Goal: Information Seeking & Learning: Learn about a topic

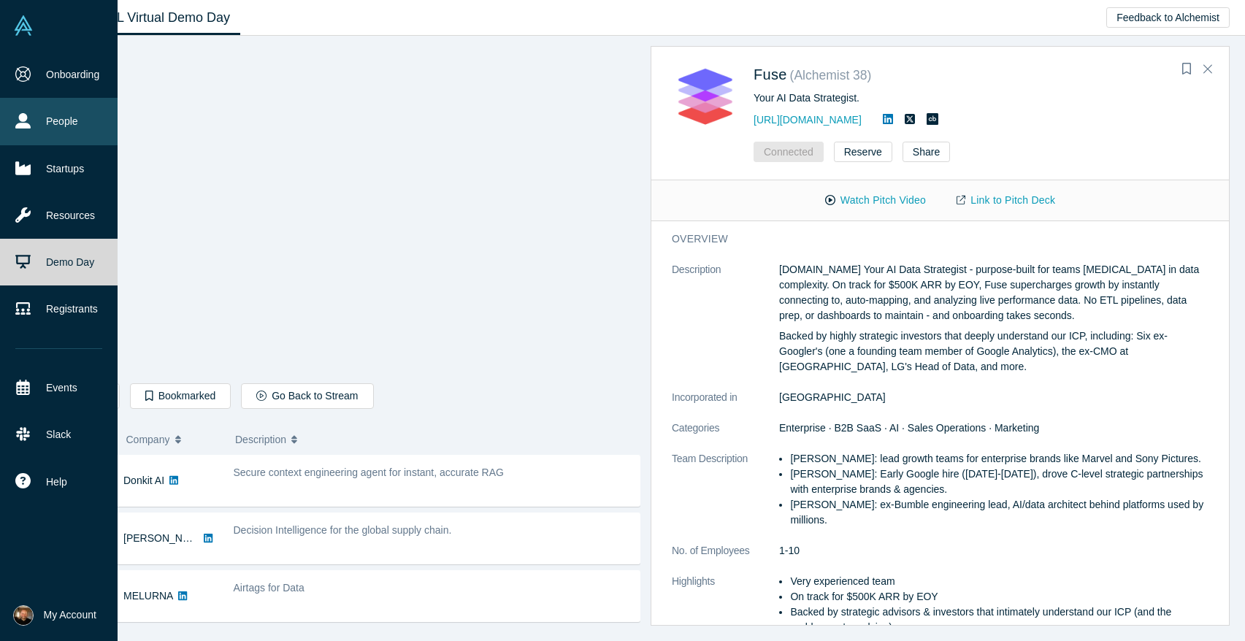
click at [26, 129] on link "People" at bounding box center [59, 121] width 118 height 47
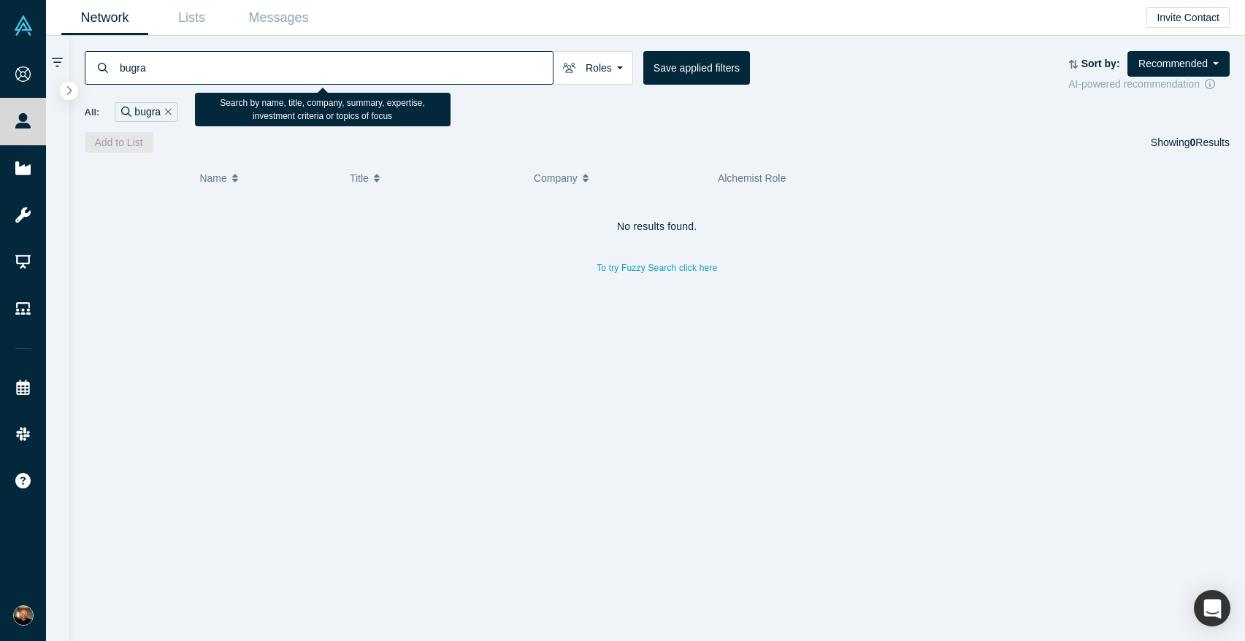
click at [248, 72] on input "bugra" at bounding box center [335, 67] width 434 height 34
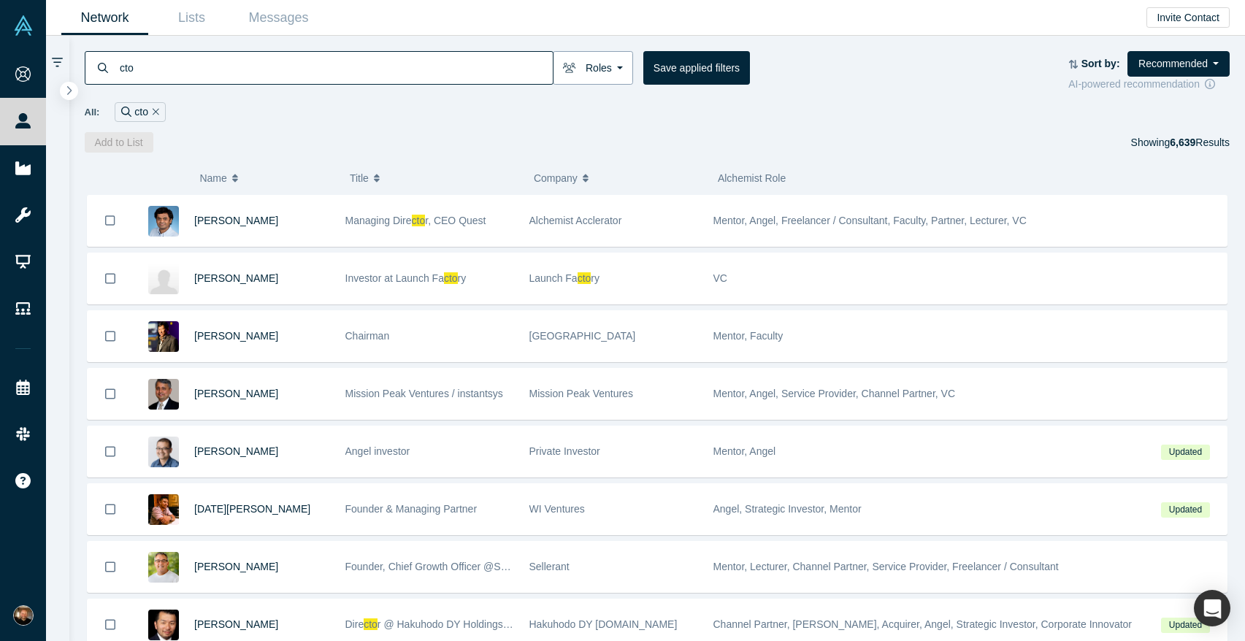
click at [608, 71] on button "Roles" at bounding box center [593, 68] width 80 height 34
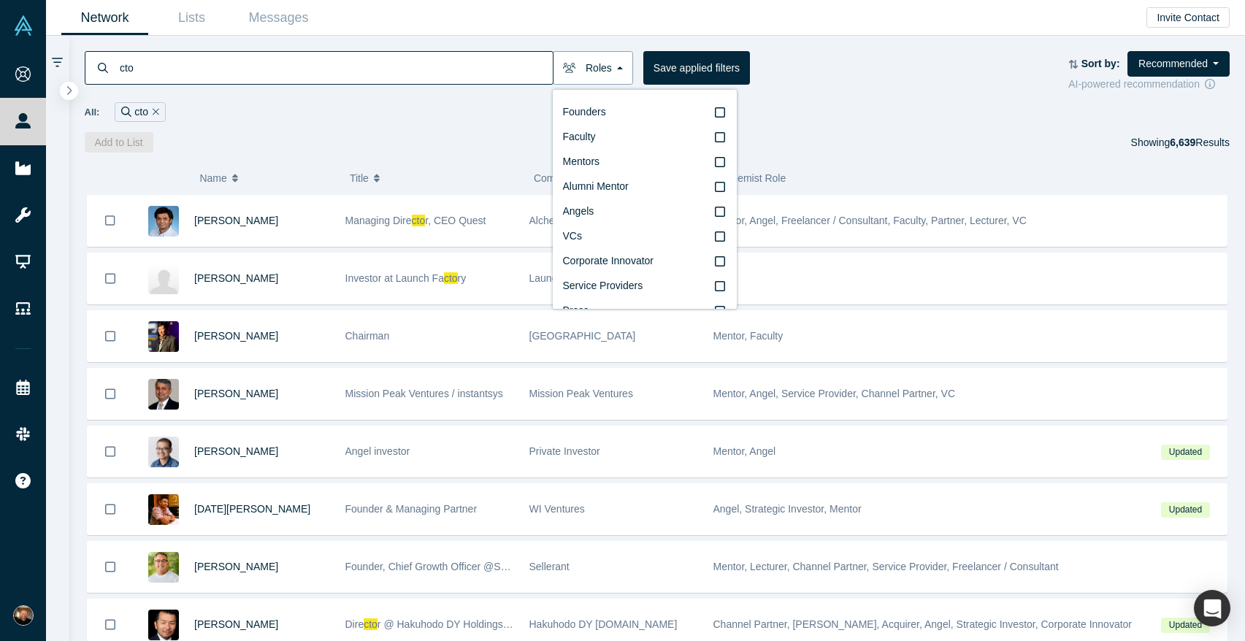
click at [610, 68] on button "Roles" at bounding box center [593, 68] width 80 height 34
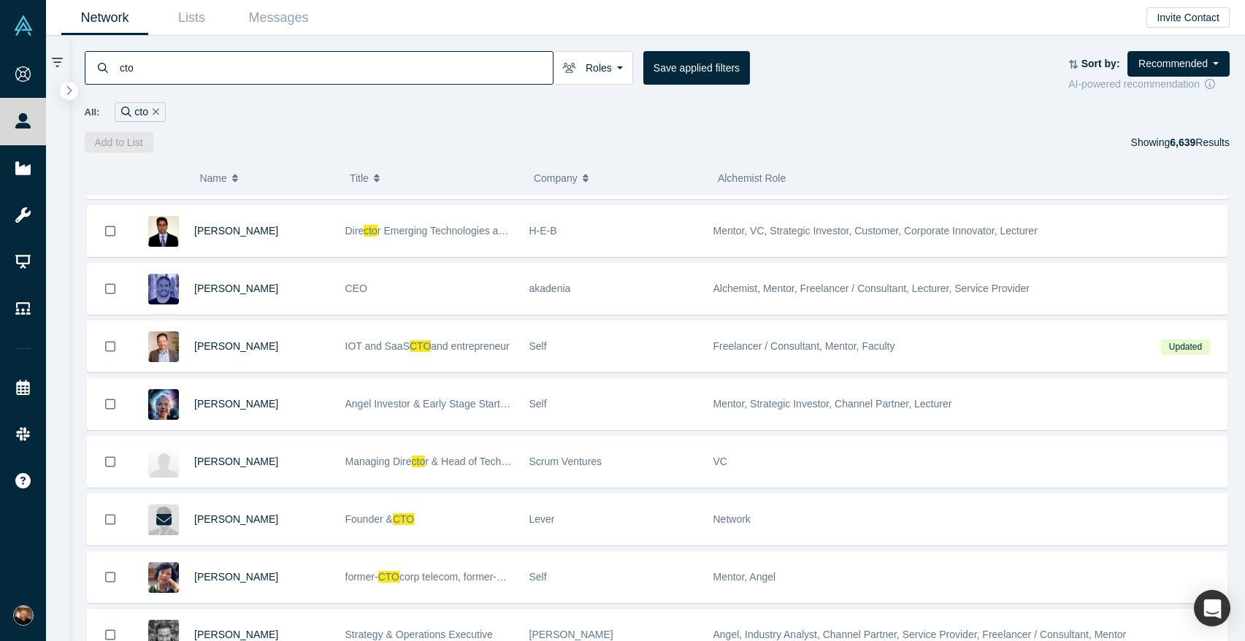
scroll to position [2357, 0]
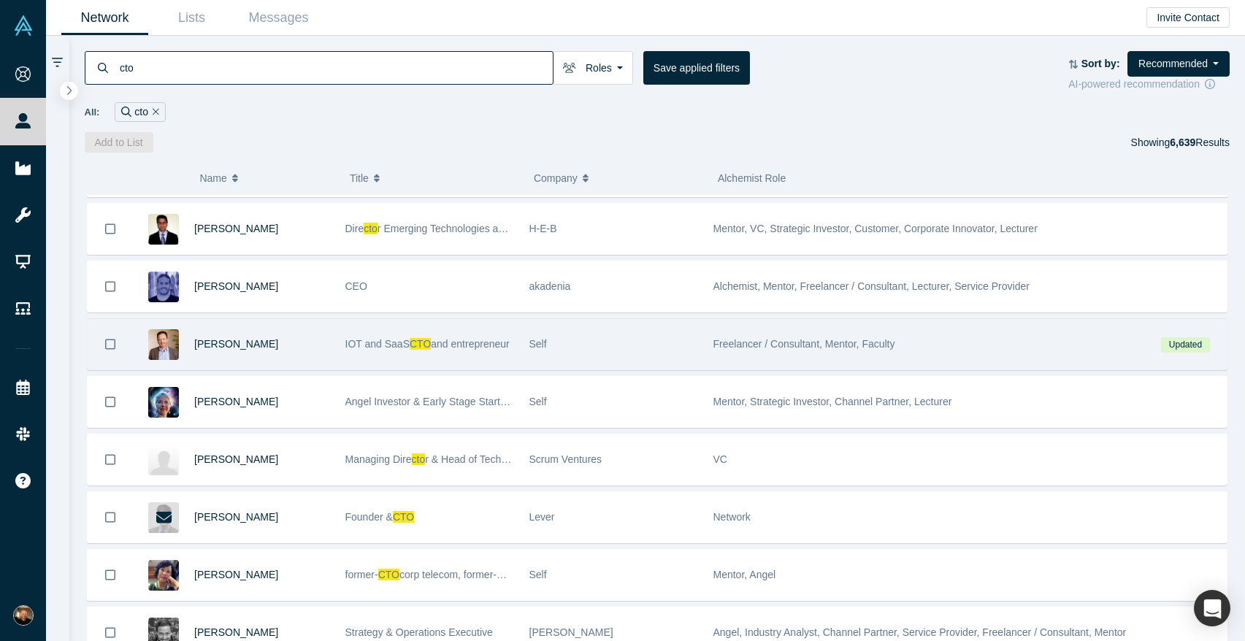
click at [481, 331] on div "IOT and SaaS CTO and entrepreneur" at bounding box center [429, 344] width 169 height 50
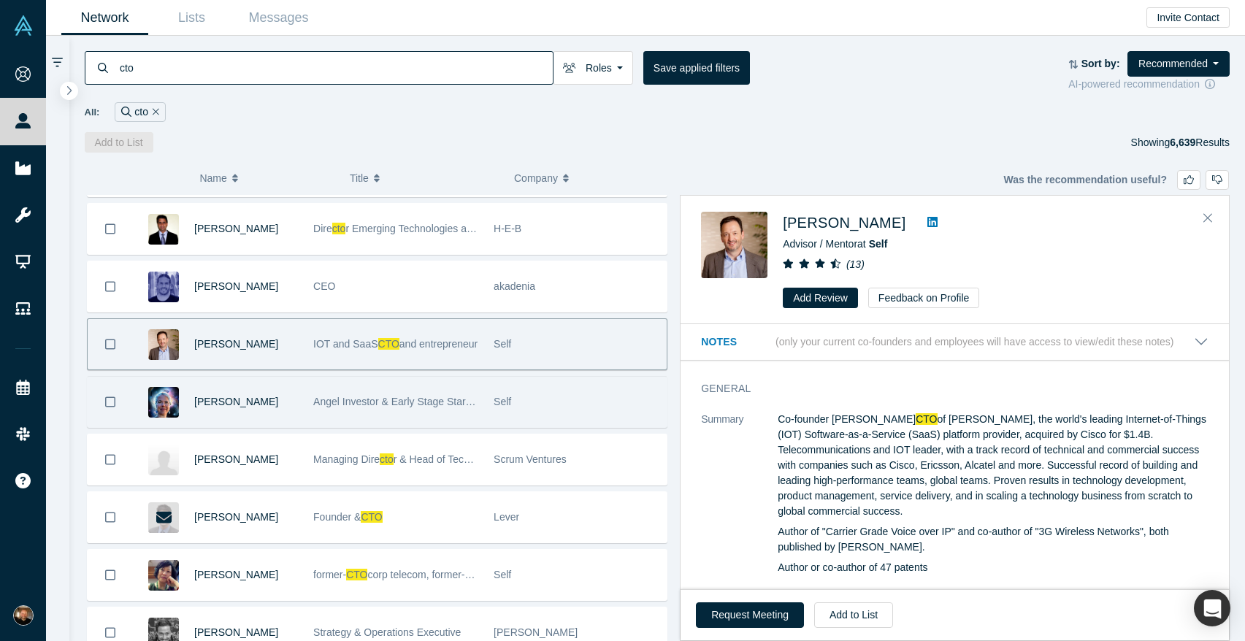
scroll to position [2445, 0]
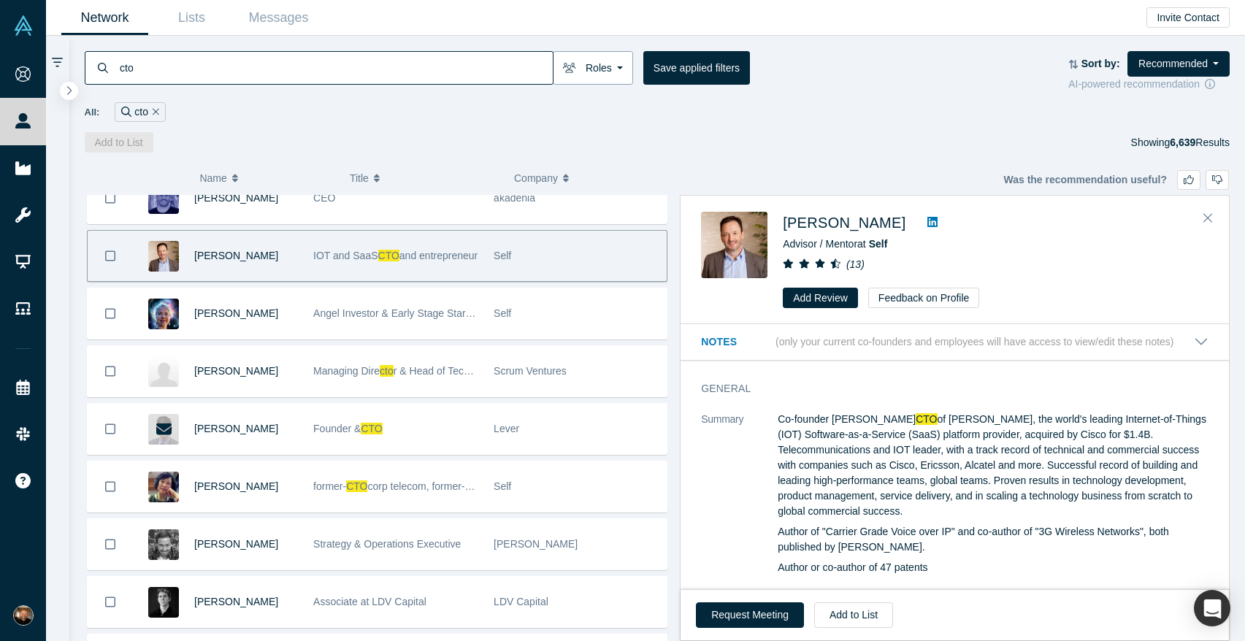
click at [614, 79] on button "Roles" at bounding box center [593, 68] width 80 height 34
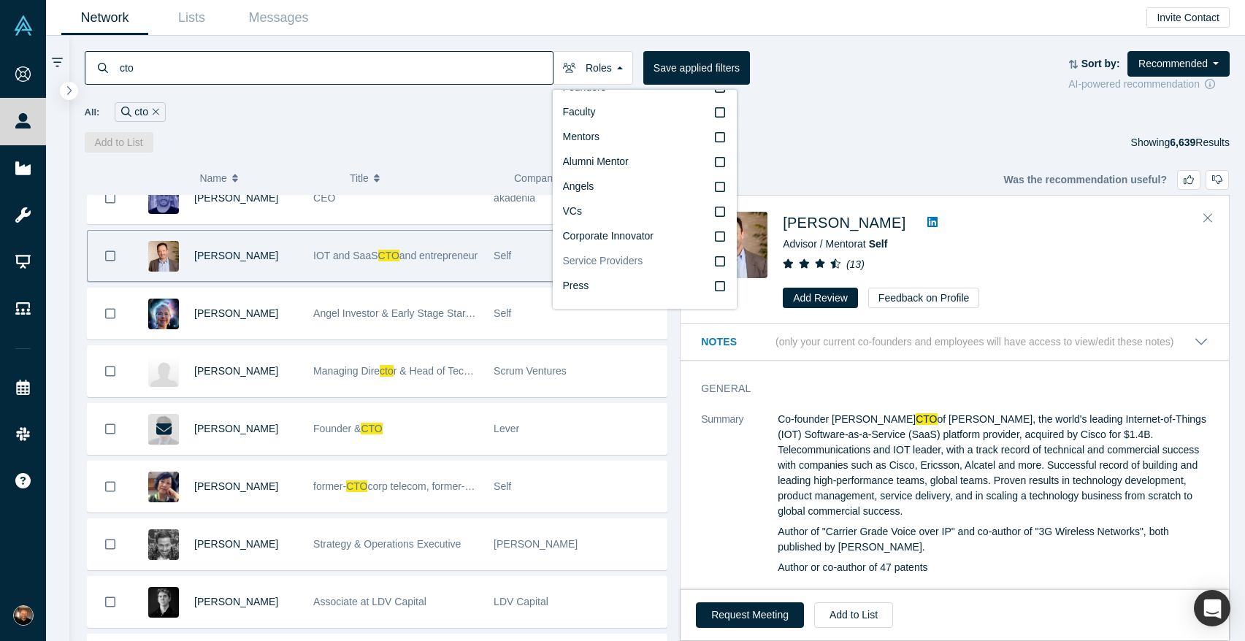
scroll to position [0, 0]
click at [653, 287] on label "Service Providers" at bounding box center [645, 286] width 164 height 25
click at [0, 0] on input "Service Providers" at bounding box center [0, 0] width 0 height 0
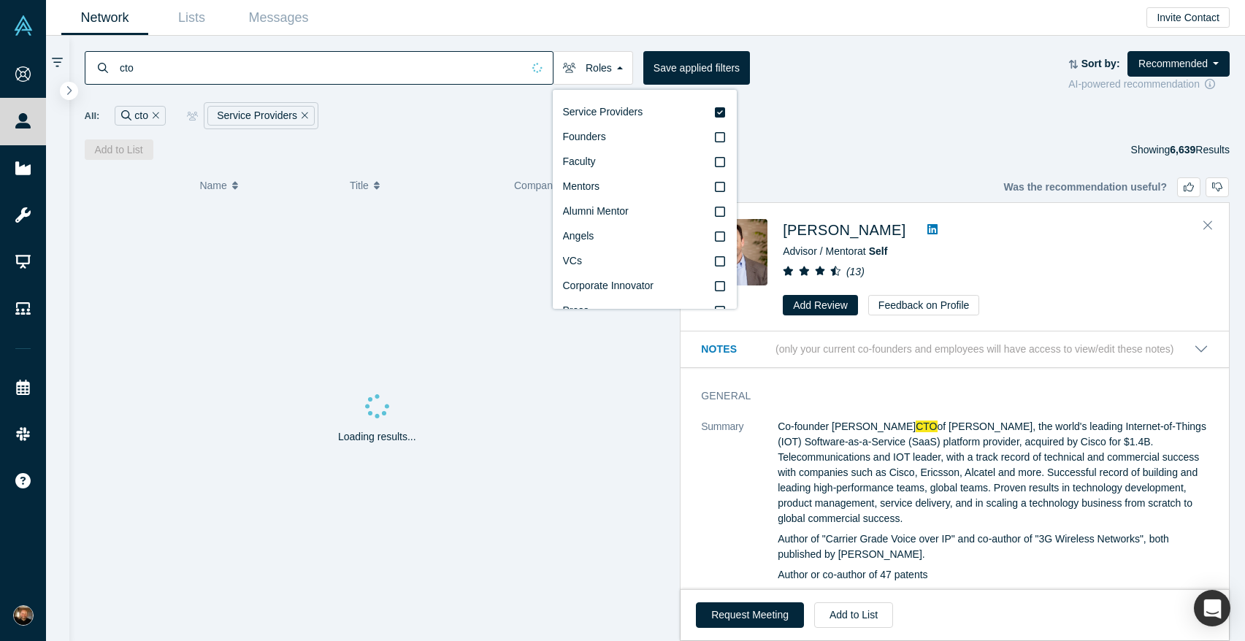
click at [894, 104] on div "All: cto Service Providers" at bounding box center [658, 115] width 1146 height 27
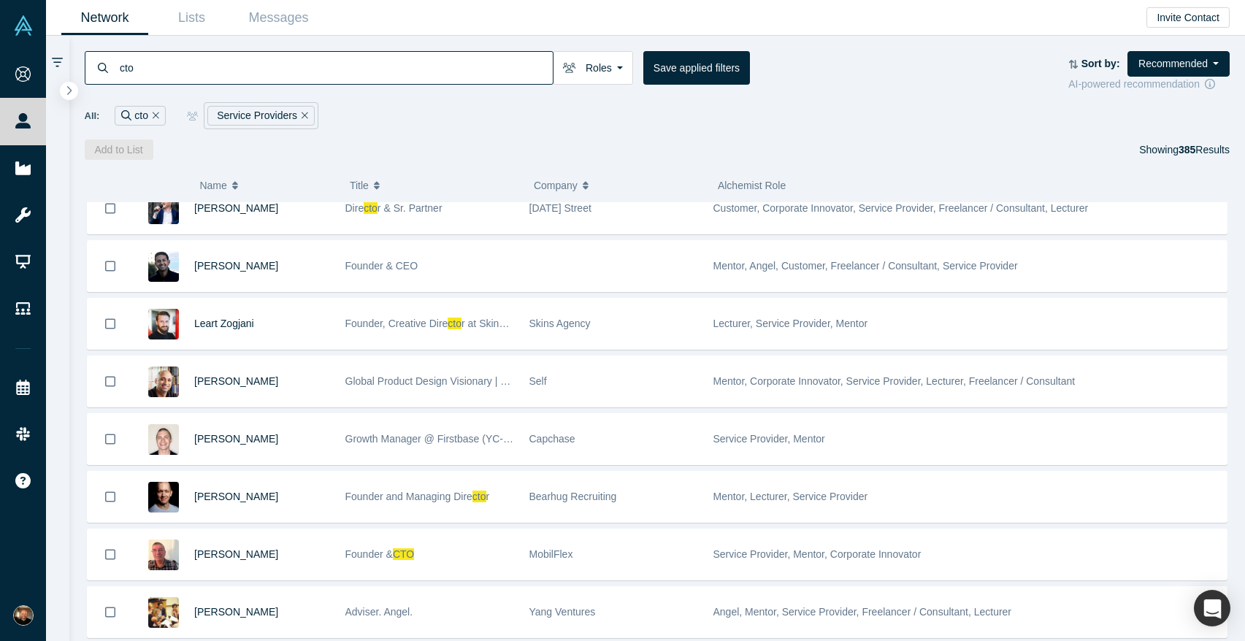
scroll to position [2505, 0]
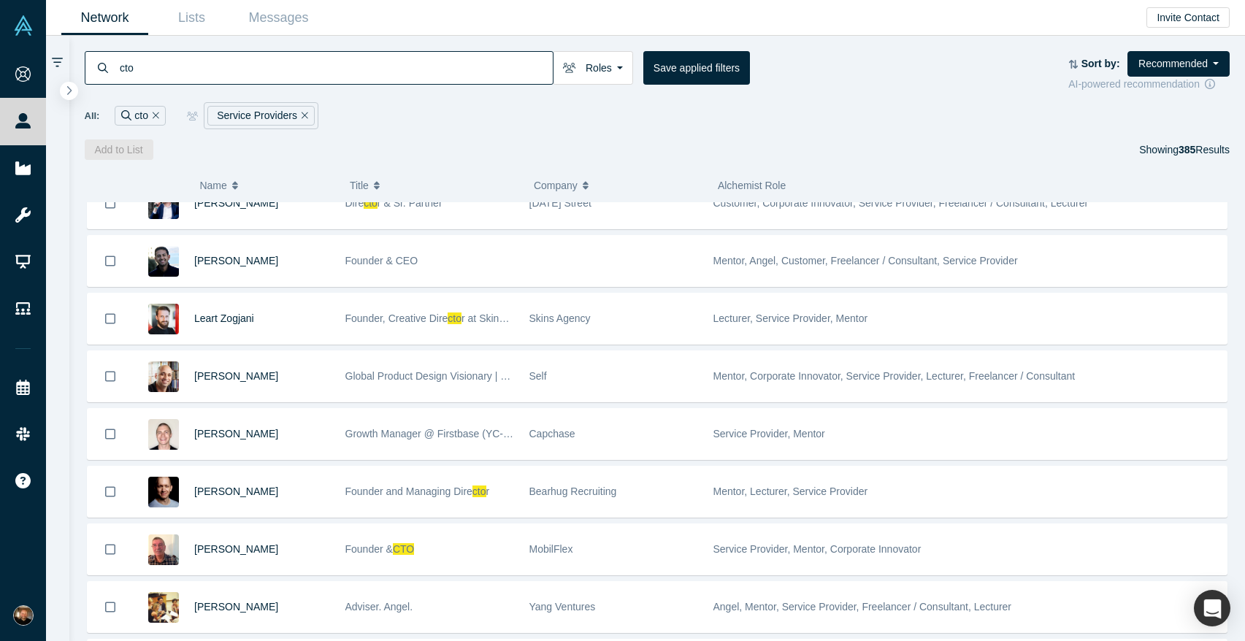
click at [304, 115] on icon "Remove Filter" at bounding box center [305, 115] width 7 height 10
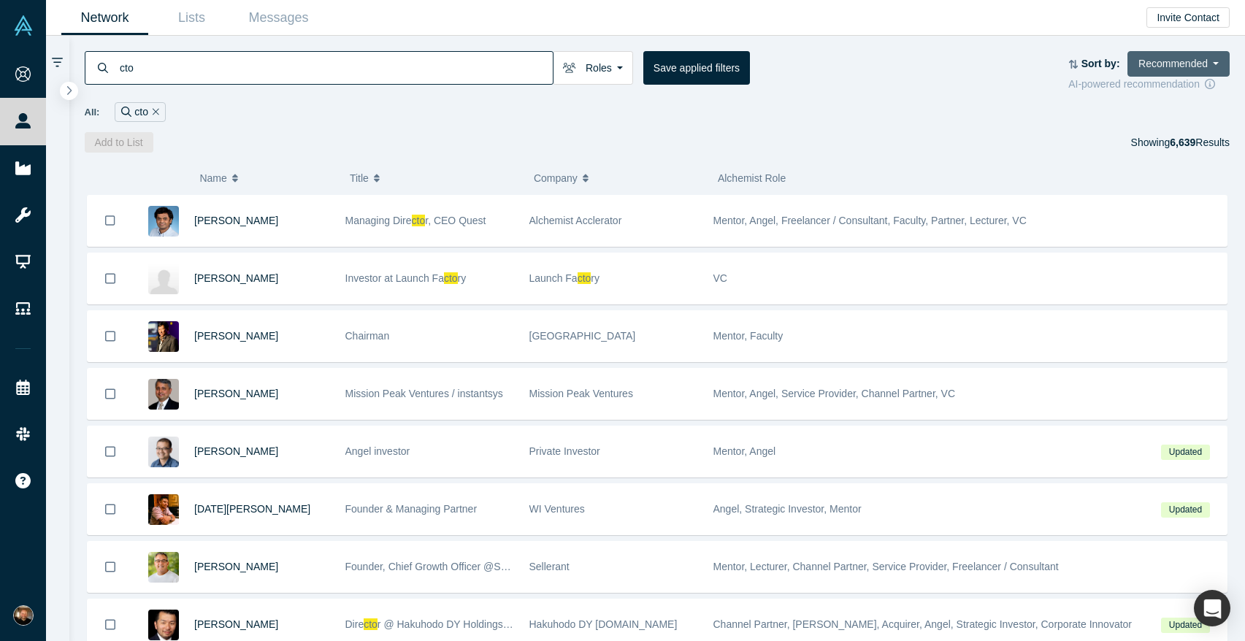
click at [1152, 67] on button "Recommended" at bounding box center [1178, 64] width 102 height 26
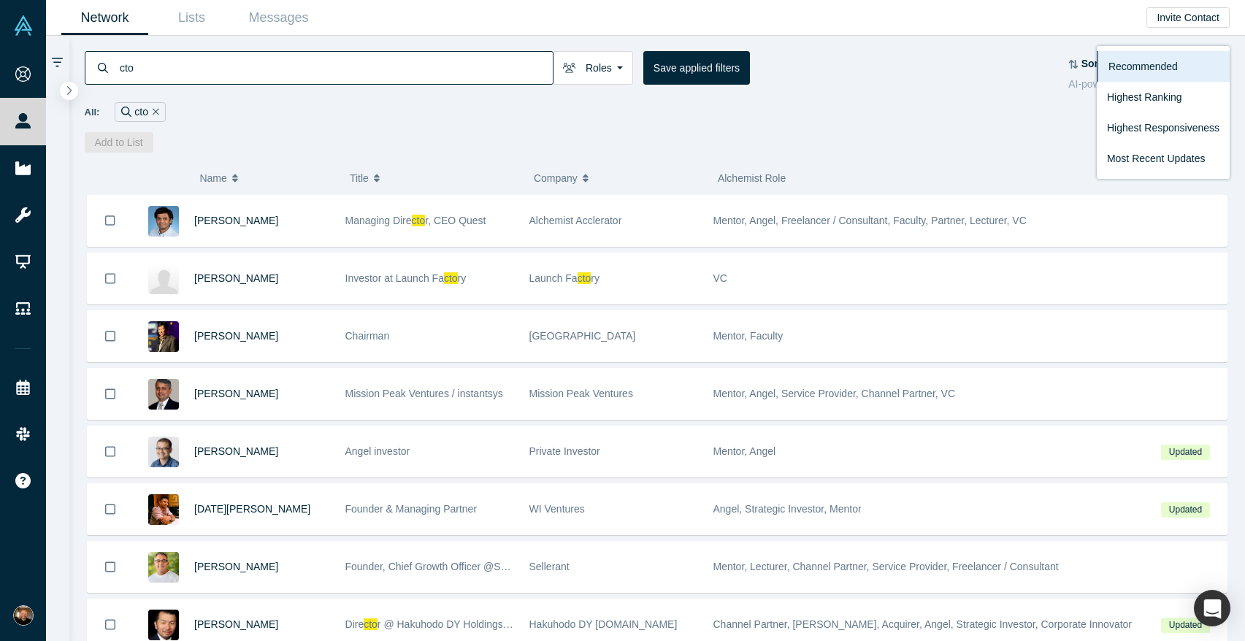
click at [912, 117] on div "All: cto" at bounding box center [658, 112] width 1146 height 20
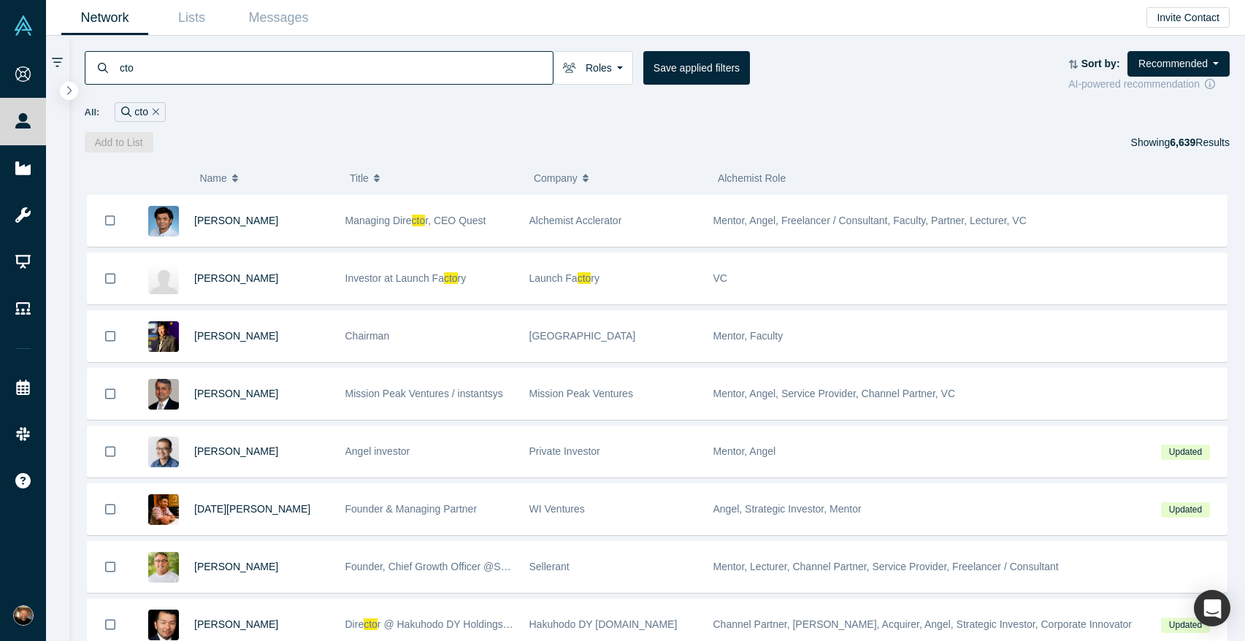
click at [196, 70] on input "cto" at bounding box center [335, 67] width 434 height 34
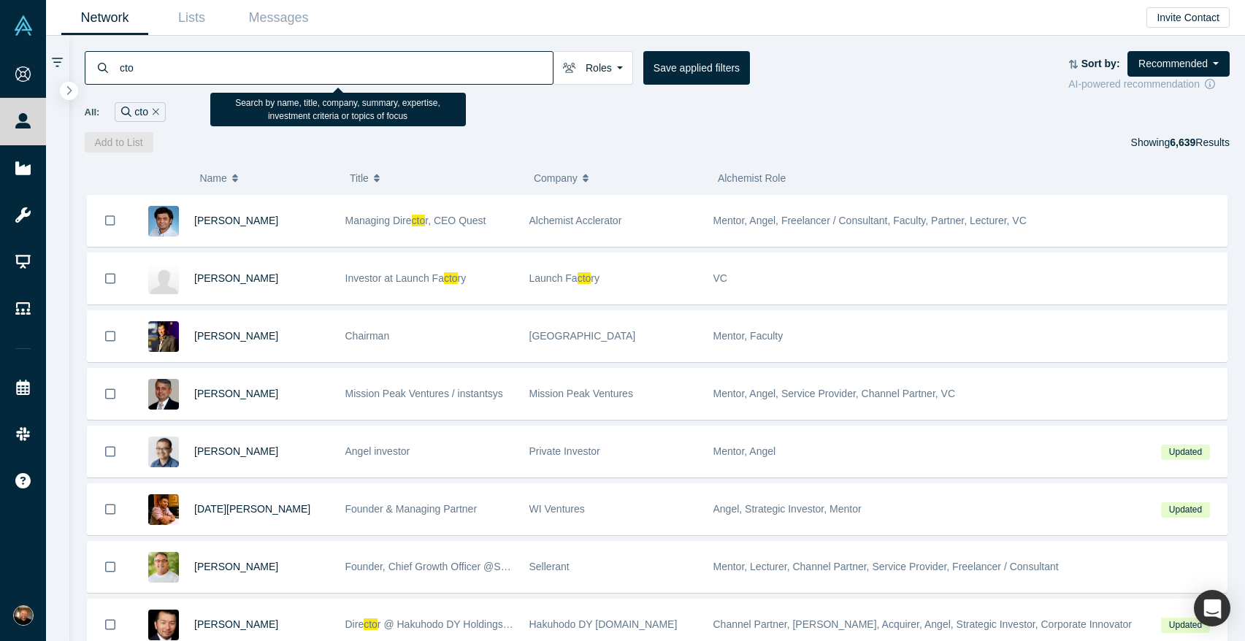
click at [196, 70] on input "cto" at bounding box center [335, 67] width 434 height 34
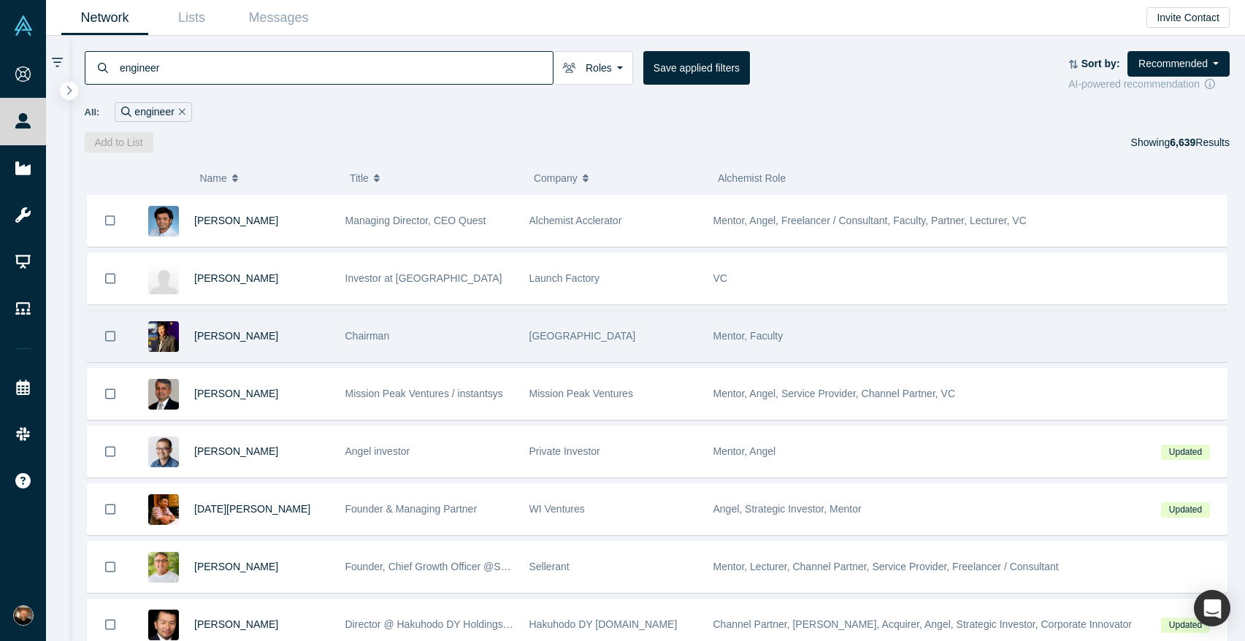
type input "engineer"
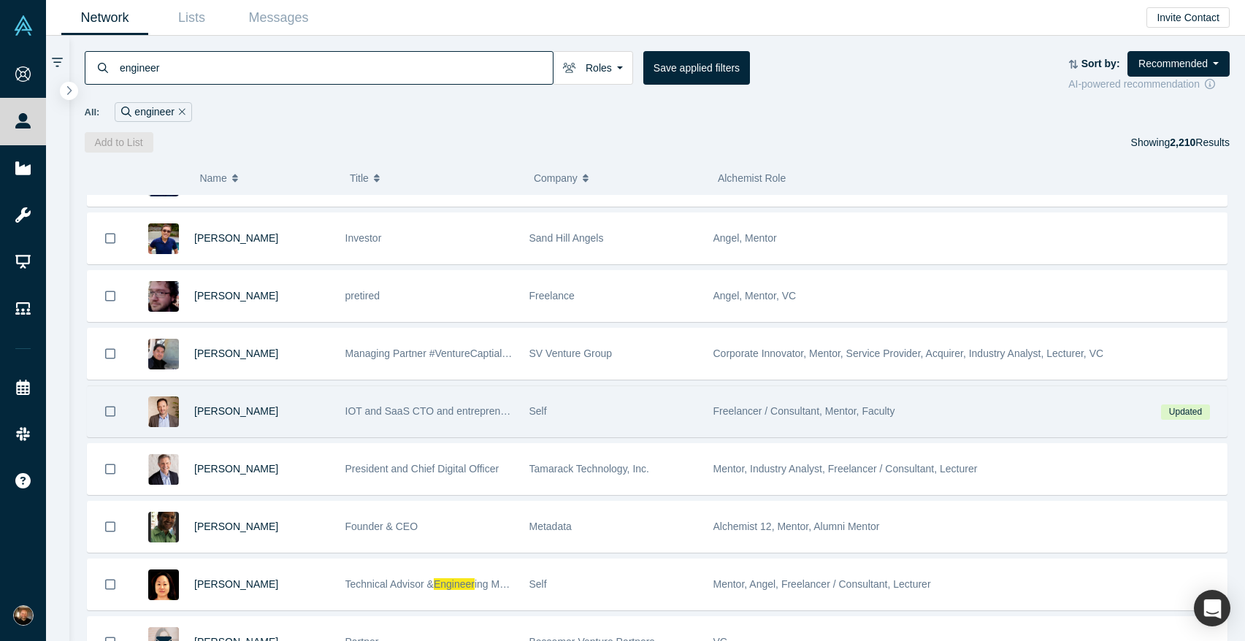
scroll to position [1045, 0]
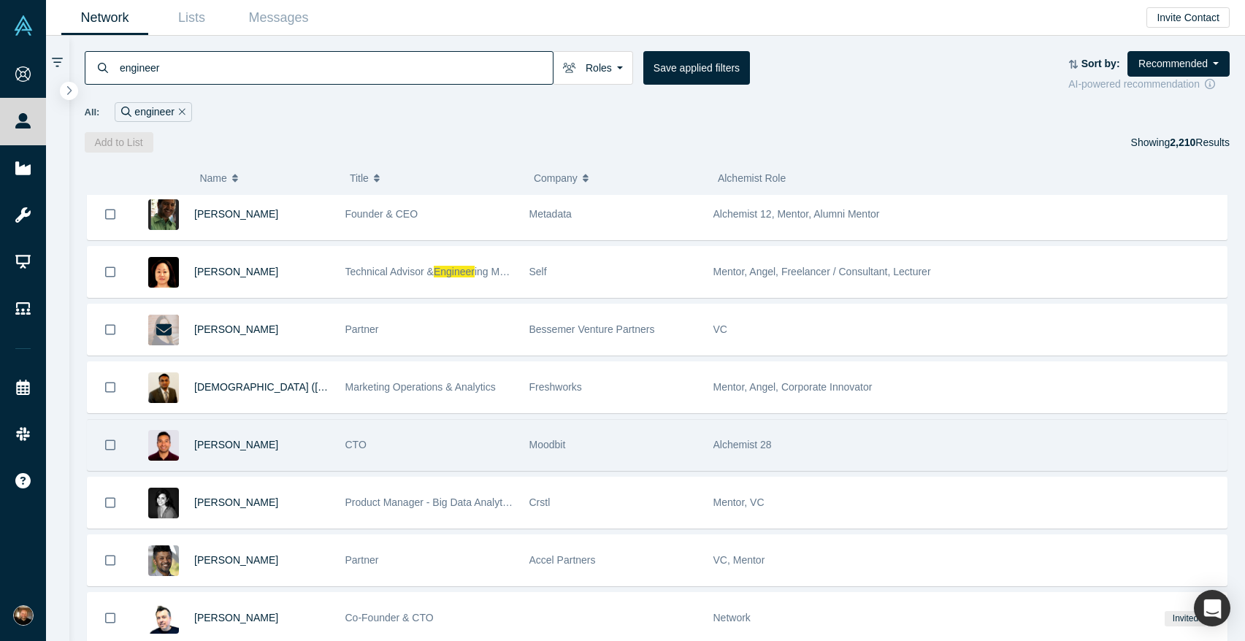
click at [467, 451] on div "CTO" at bounding box center [429, 445] width 169 height 50
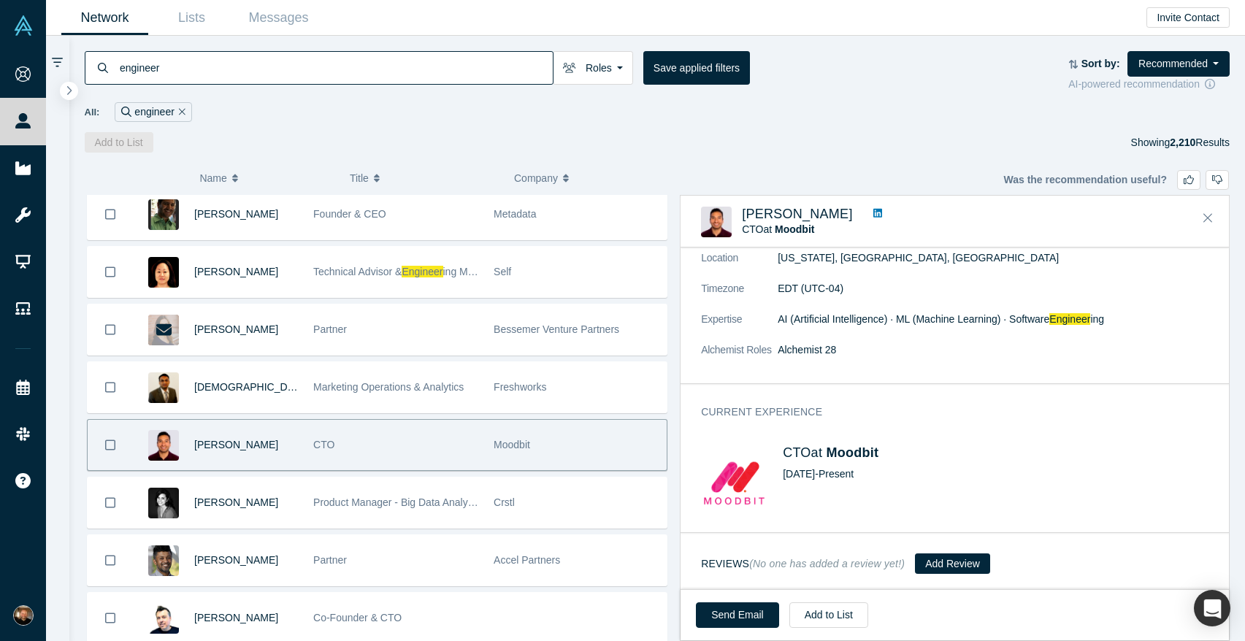
scroll to position [0, 0]
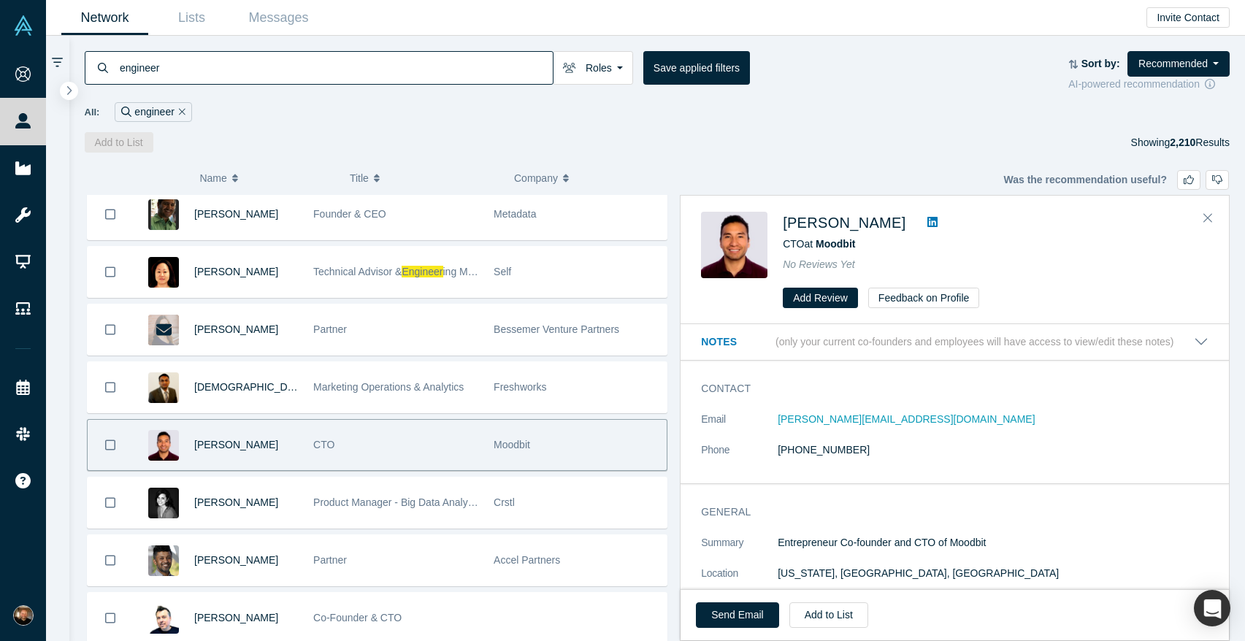
click at [927, 218] on icon at bounding box center [932, 222] width 10 height 10
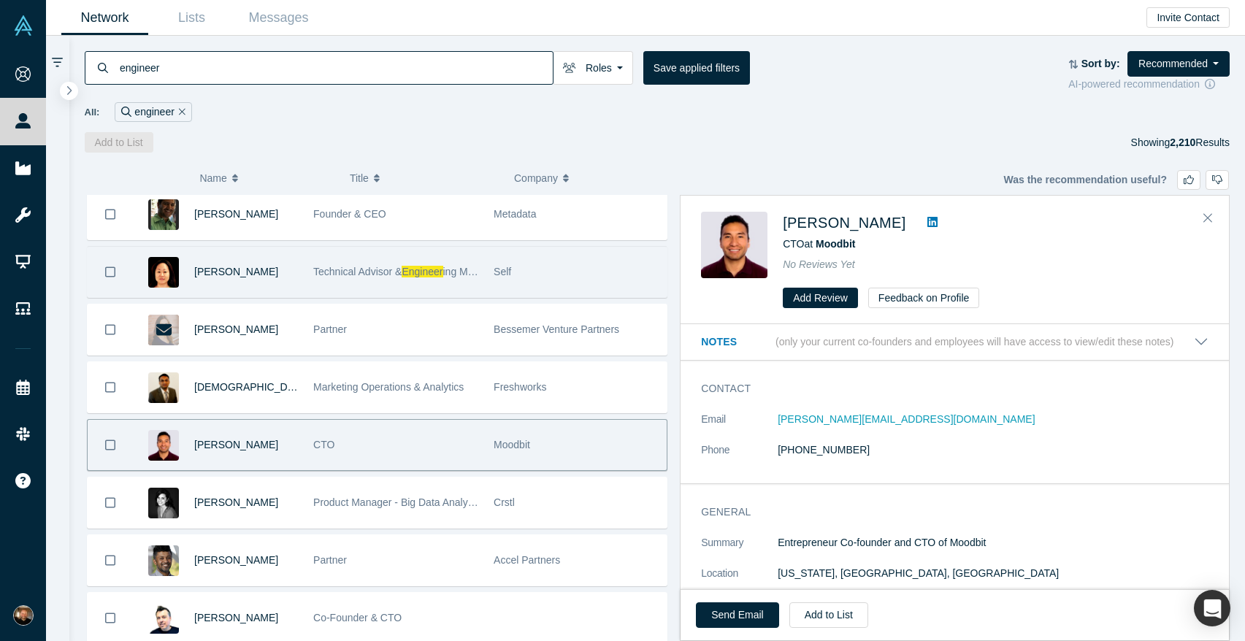
scroll to position [1189, 0]
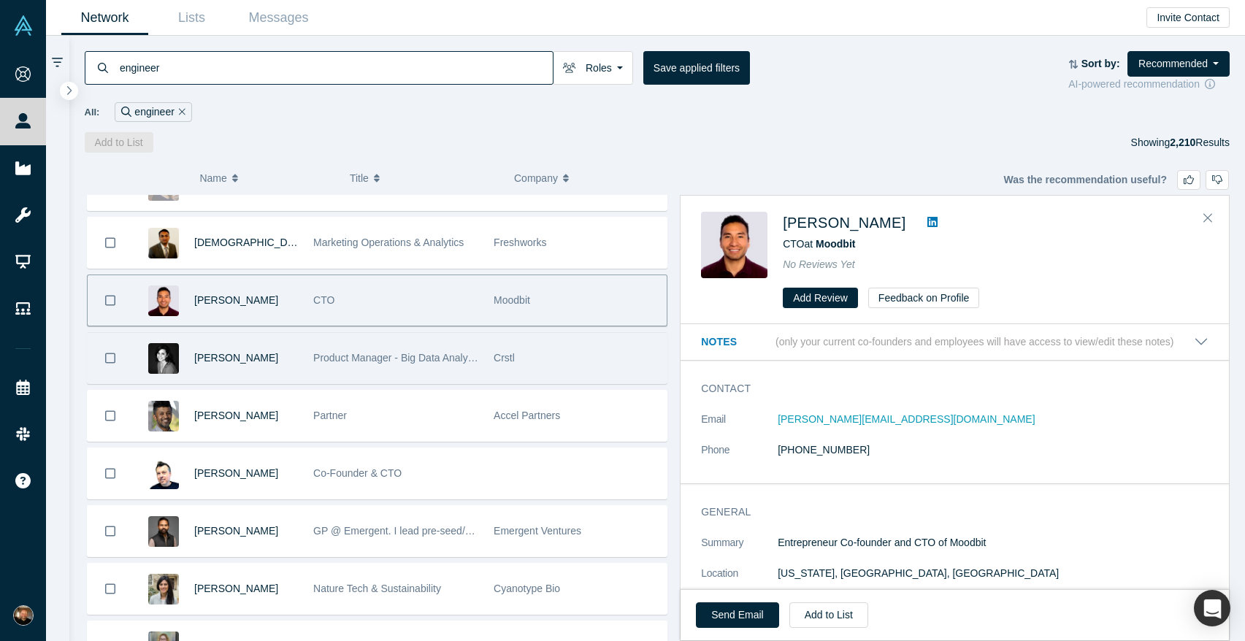
click at [293, 361] on div "[PERSON_NAME]" at bounding box center [246, 358] width 104 height 50
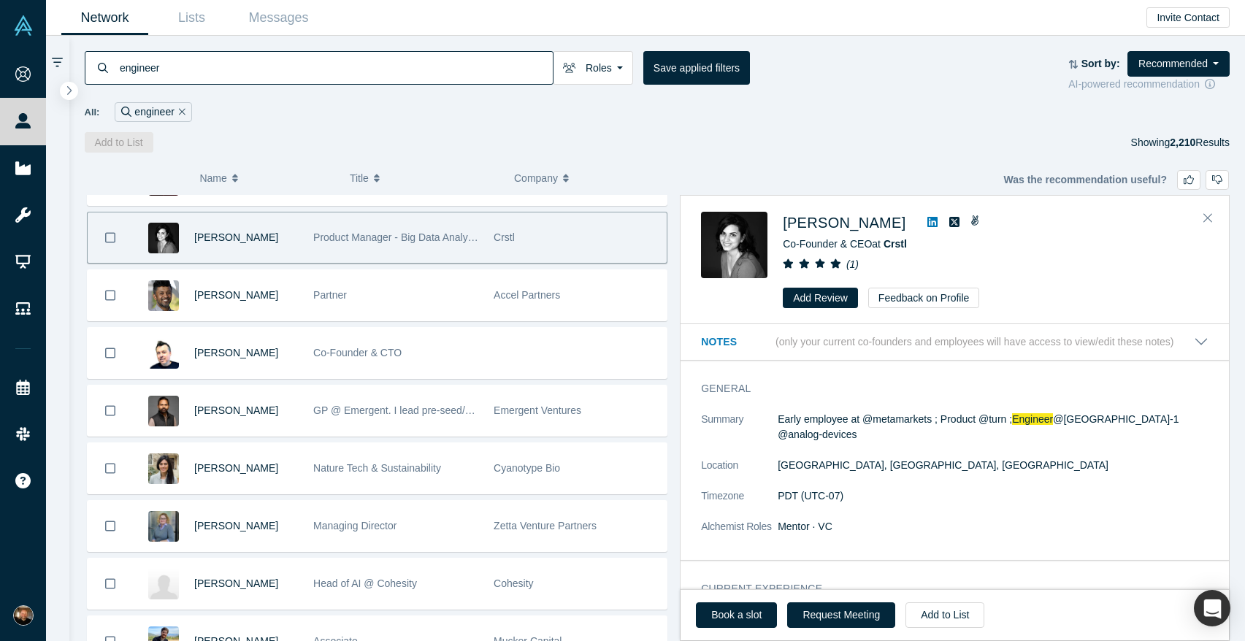
scroll to position [1314, 0]
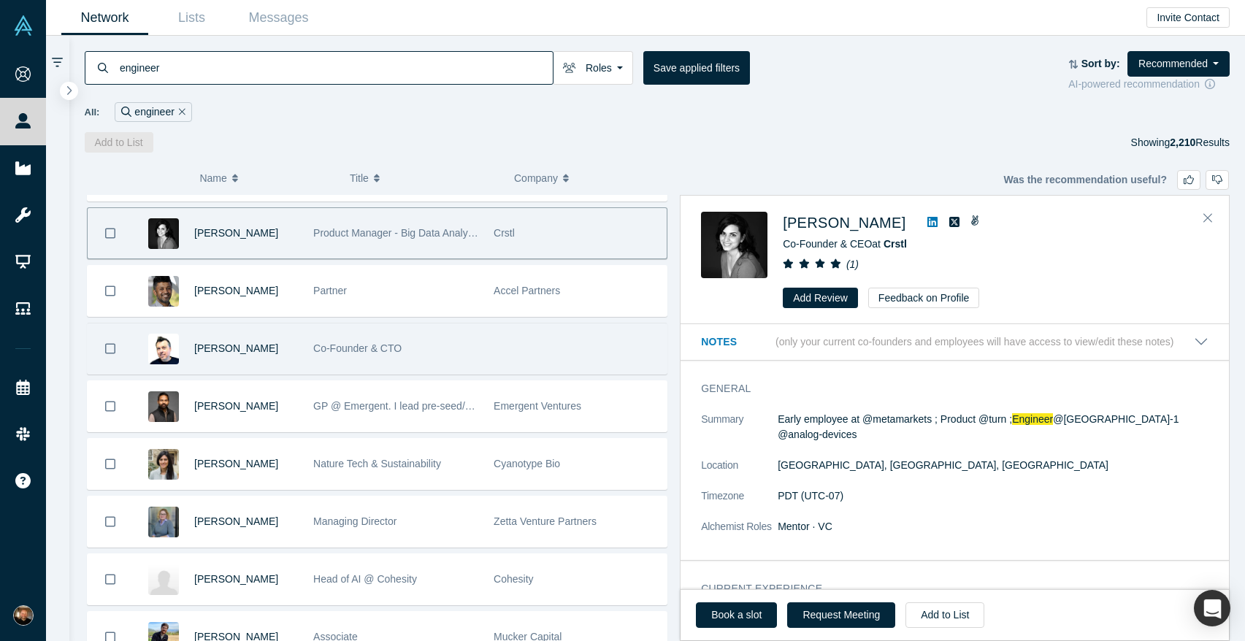
click at [488, 350] on div at bounding box center [576, 348] width 180 height 50
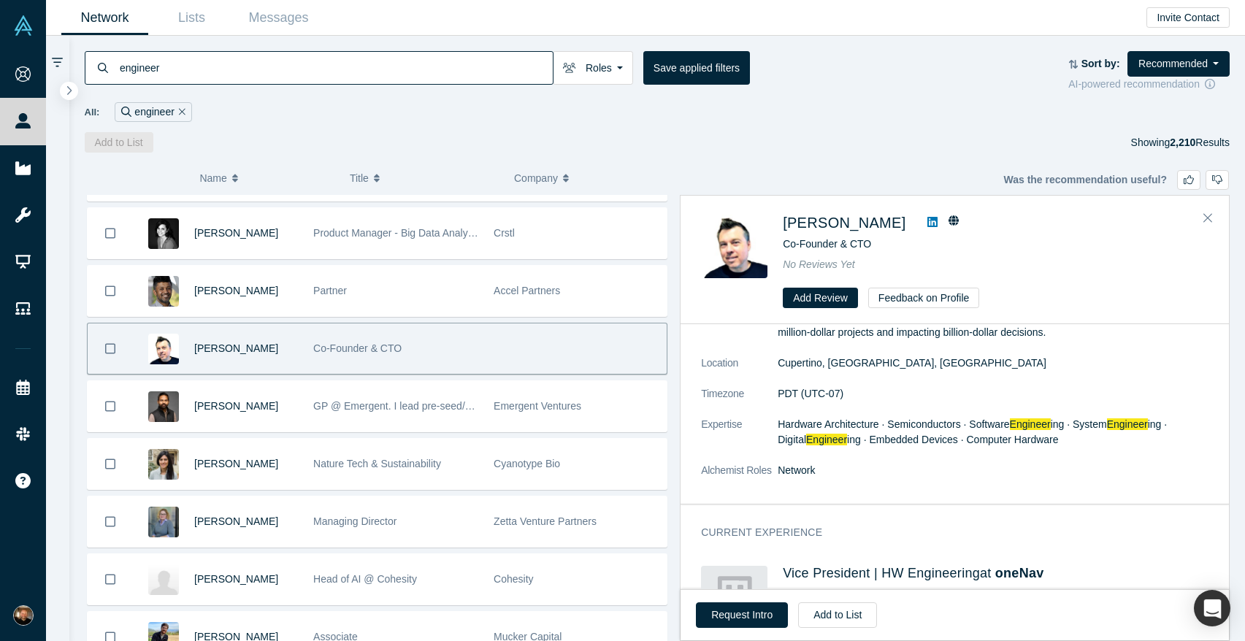
scroll to position [0, 0]
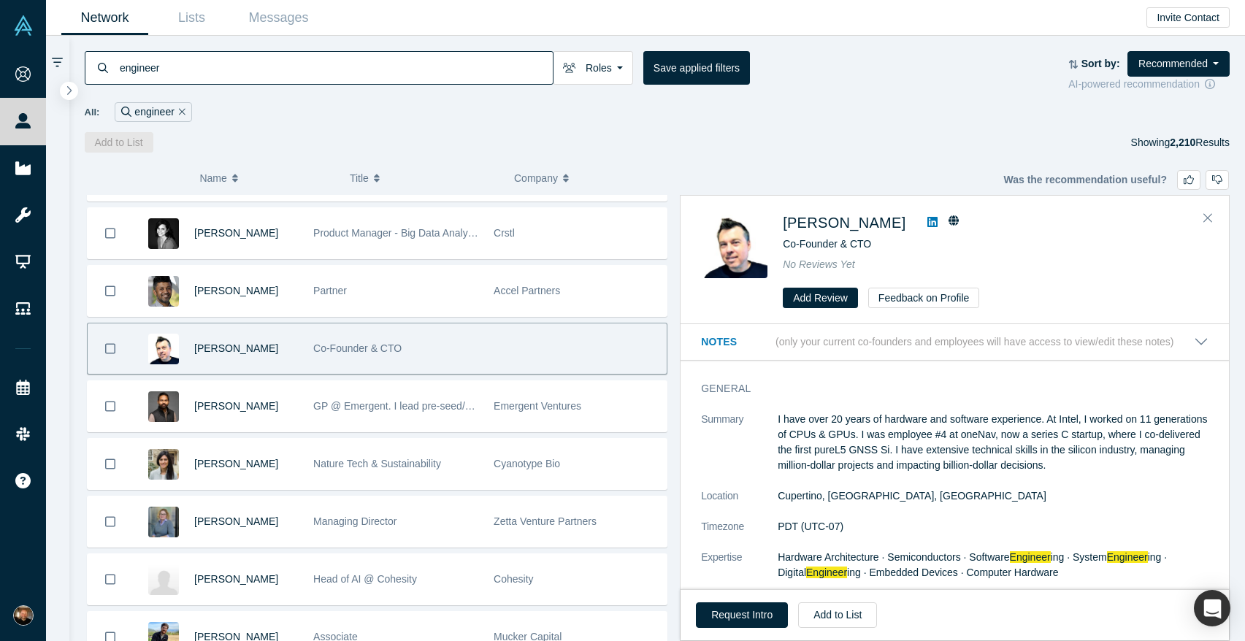
click at [927, 225] on icon at bounding box center [932, 222] width 10 height 10
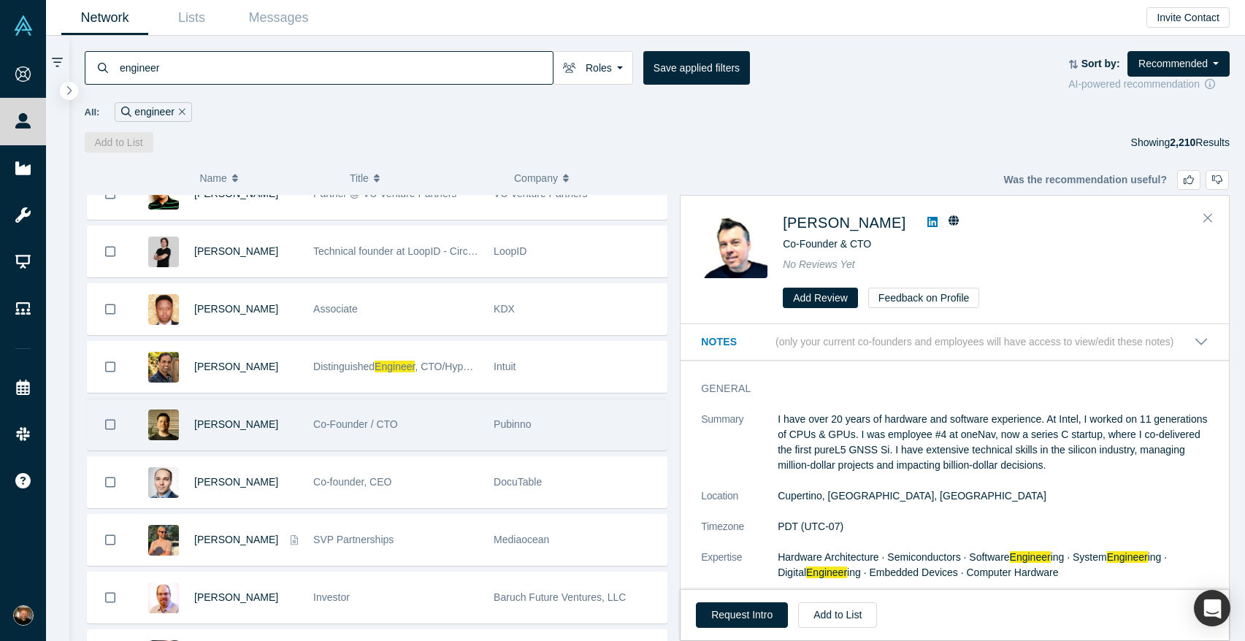
scroll to position [1938, 0]
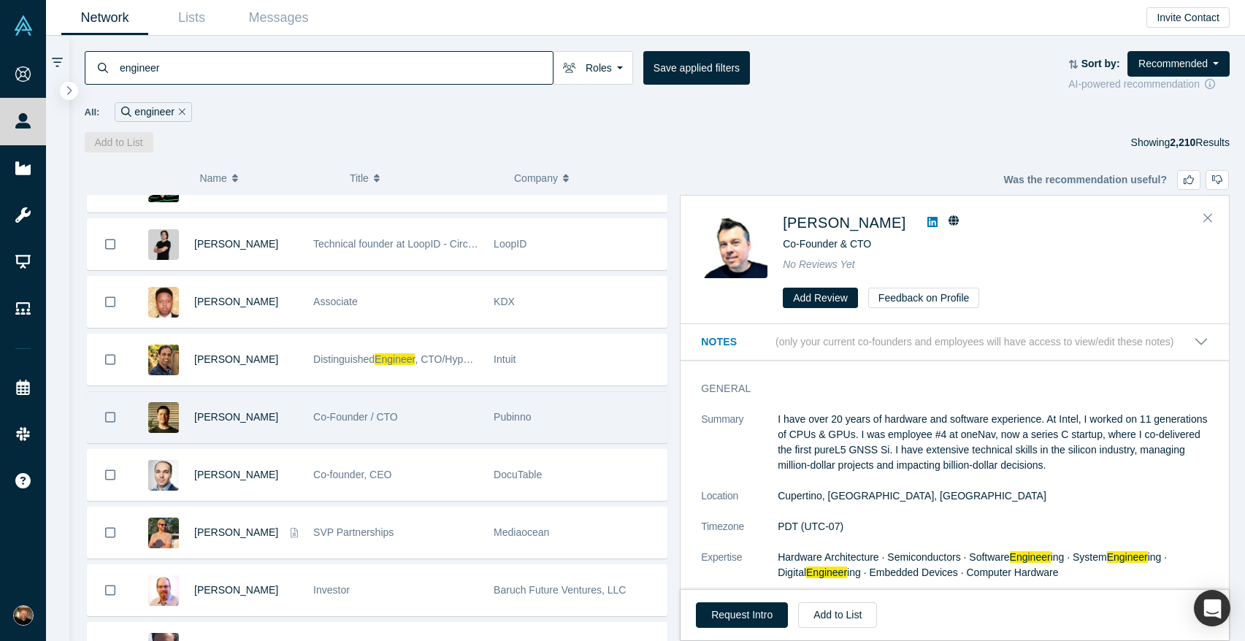
click at [302, 411] on div "[PERSON_NAME]" at bounding box center [219, 417] width 173 height 50
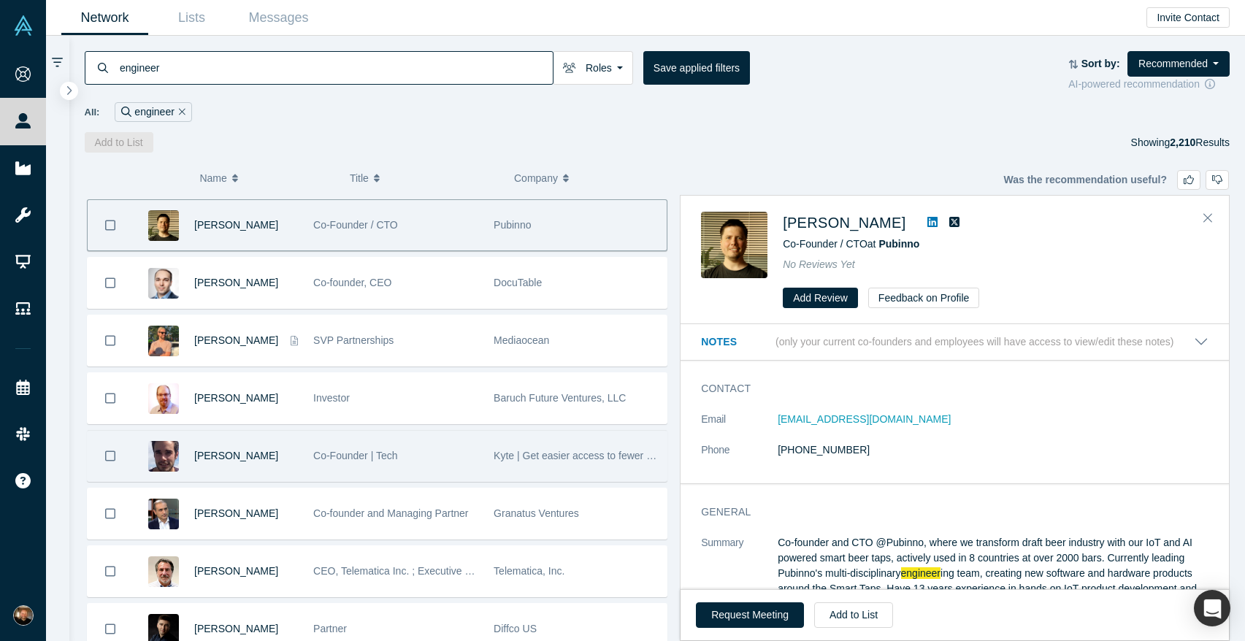
scroll to position [2132, 0]
click at [457, 453] on div "Co-Founder | Tech" at bounding box center [395, 454] width 165 height 50
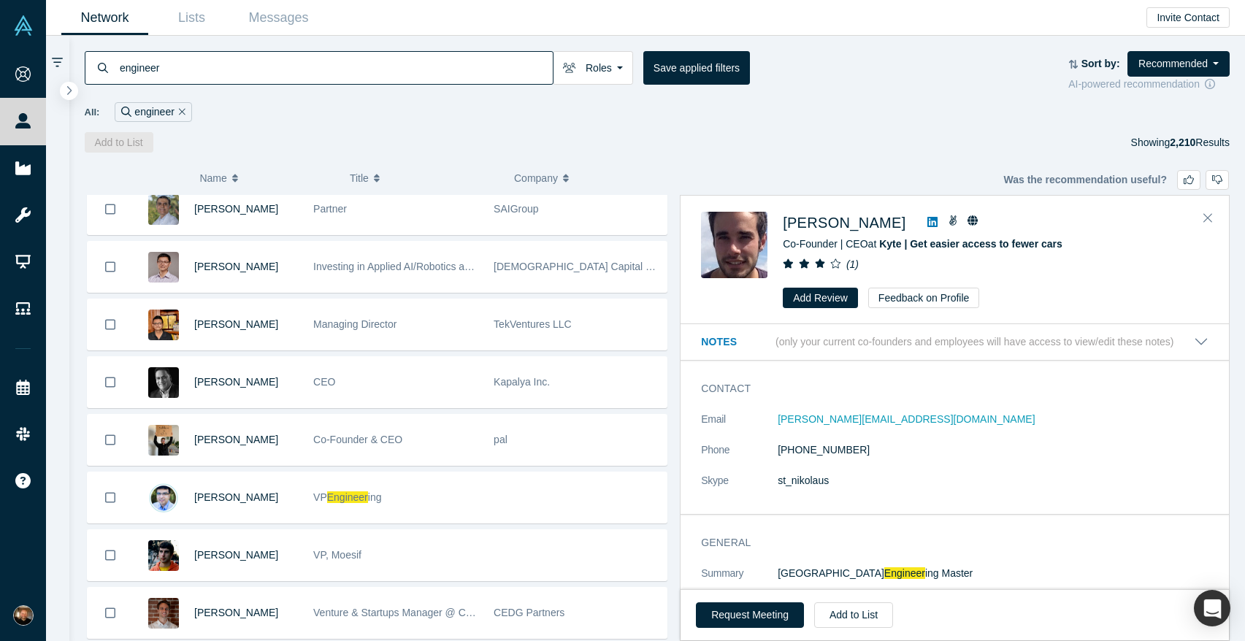
scroll to position [2783, 0]
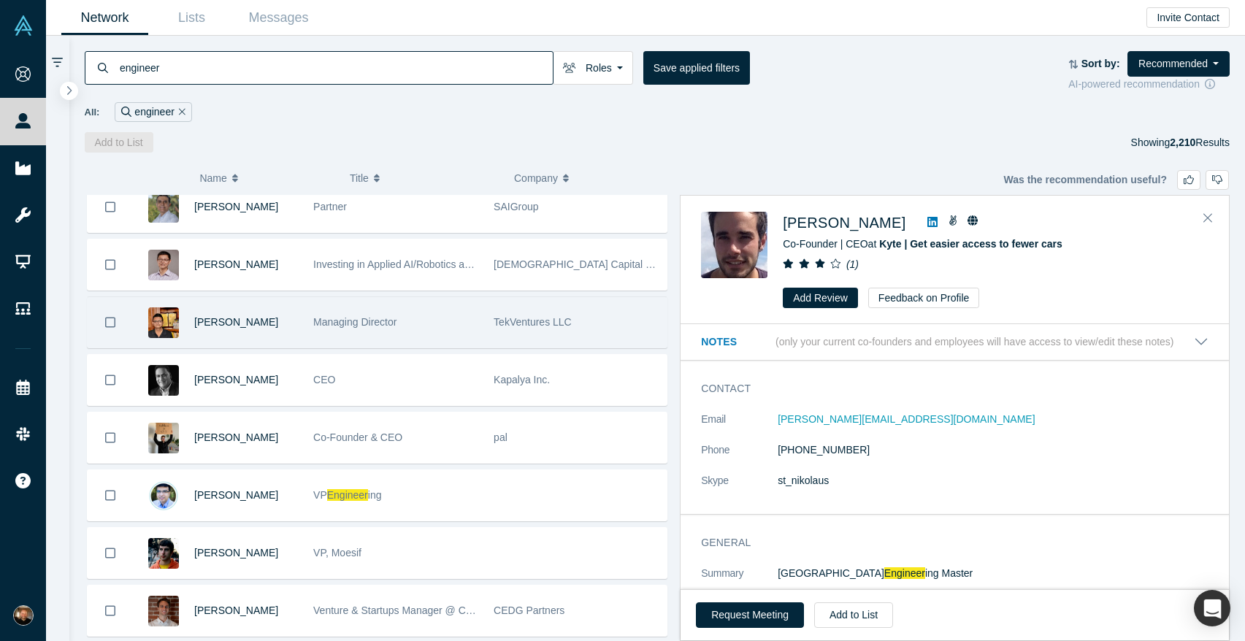
click at [435, 323] on div "Managing Director" at bounding box center [395, 322] width 165 height 50
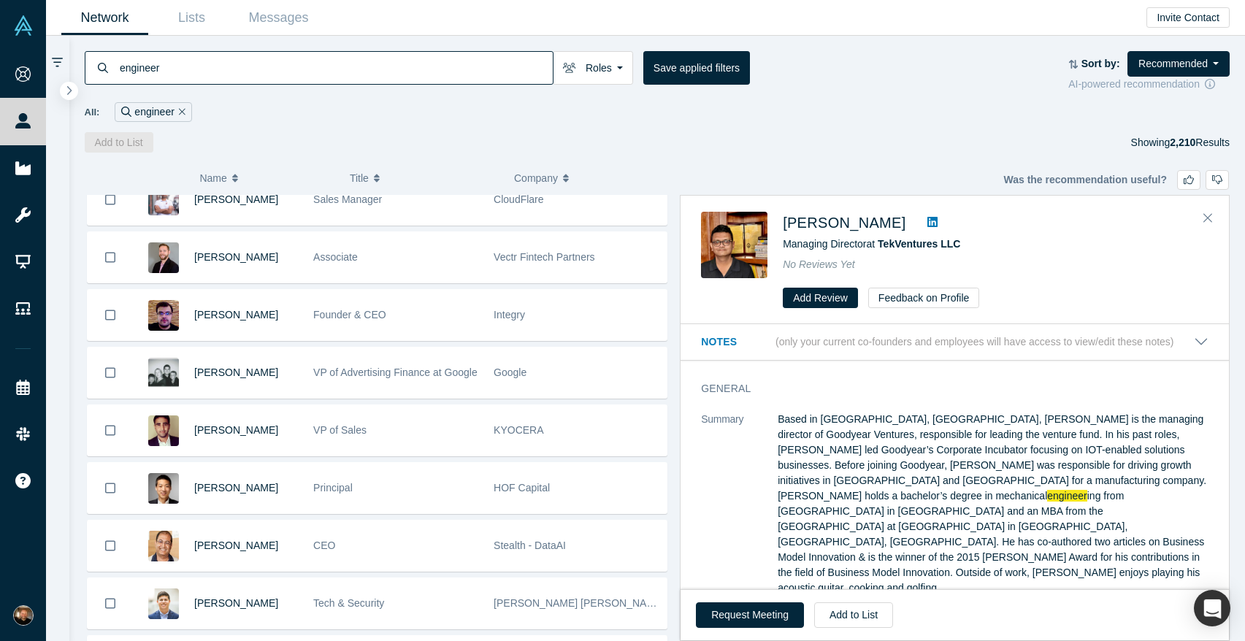
scroll to position [3307, 0]
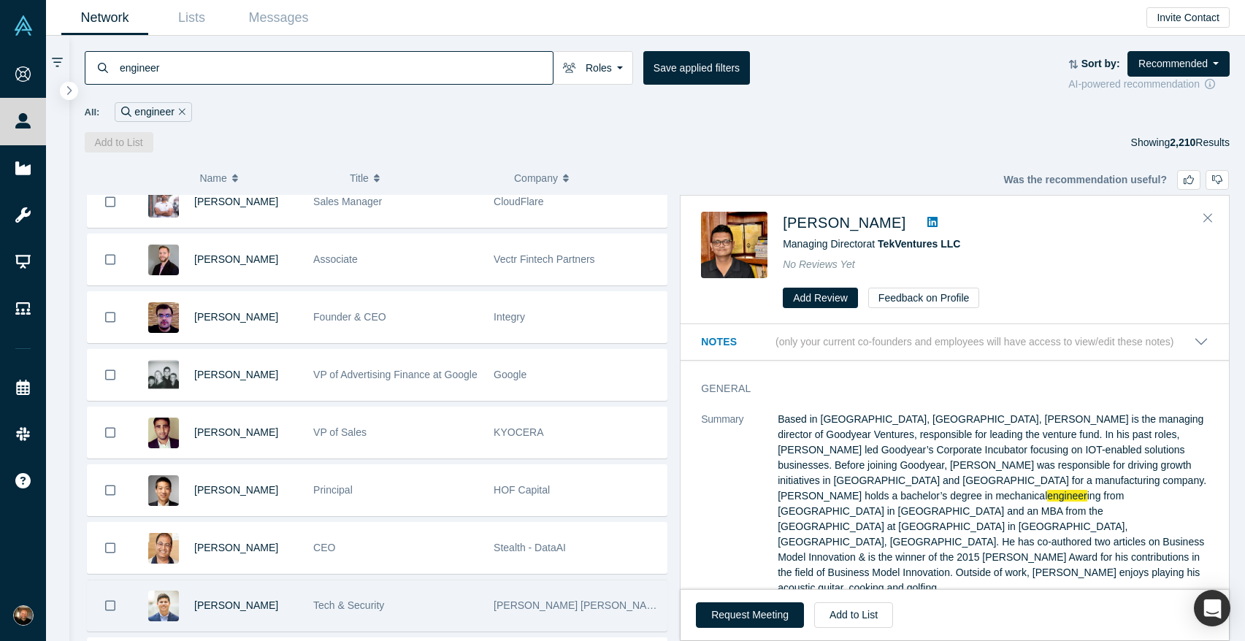
click at [440, 611] on div "Tech & Security" at bounding box center [395, 606] width 165 height 50
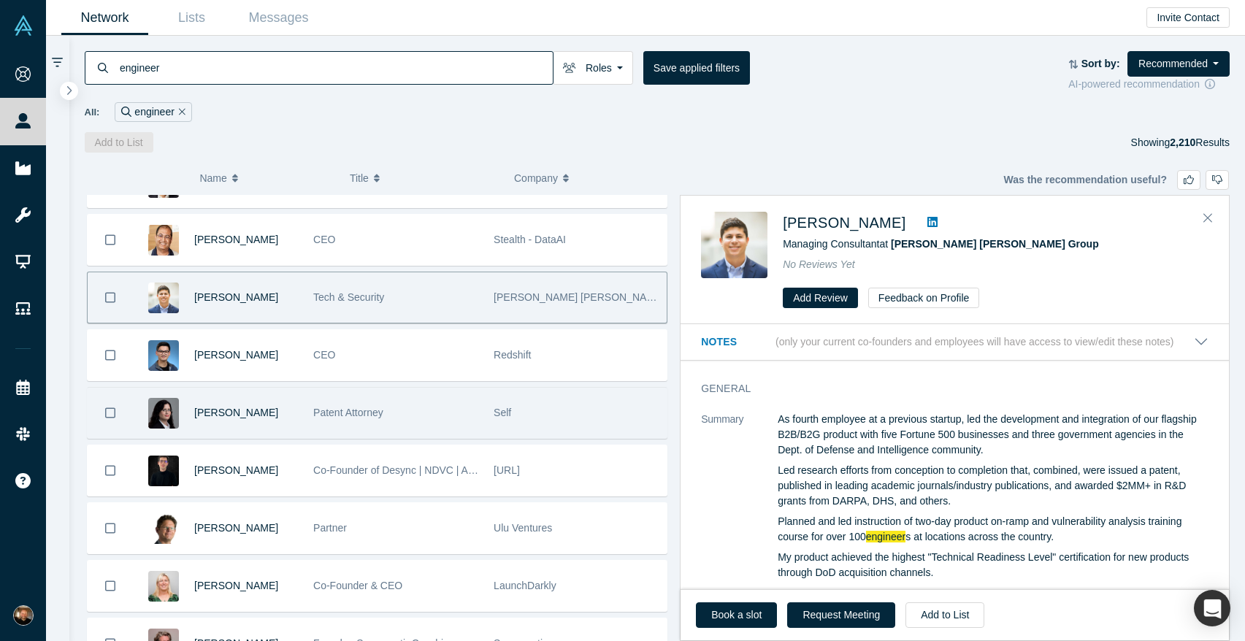
scroll to position [3619, 0]
